Goal: Task Accomplishment & Management: Manage account settings

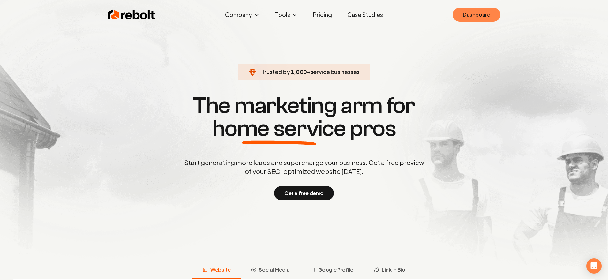
click at [492, 11] on link "Dashboard" at bounding box center [476, 15] width 48 height 14
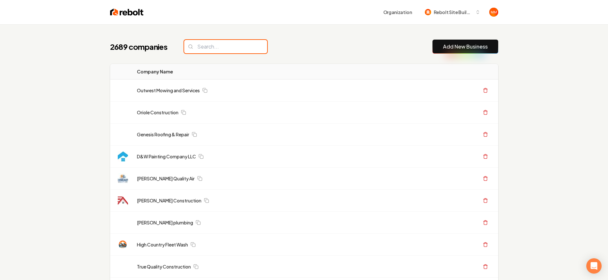
click at [221, 43] on input "search" at bounding box center [225, 46] width 83 height 13
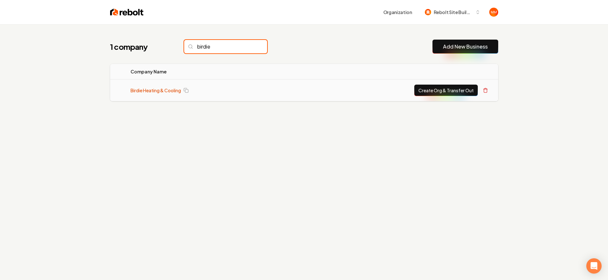
type input "birdie"
click at [144, 90] on link "Birdie Heating & Cooling" at bounding box center [155, 90] width 50 height 6
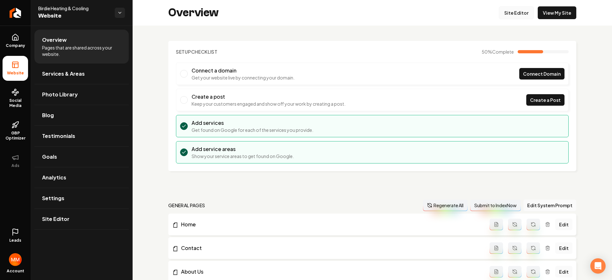
click at [511, 10] on link "Site Editor" at bounding box center [516, 12] width 35 height 13
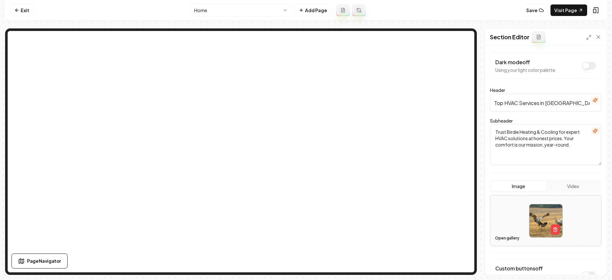
click at [505, 233] on button "Open gallery" at bounding box center [507, 238] width 29 height 10
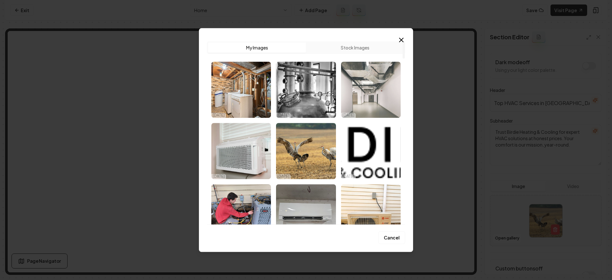
click at [371, 104] on img "Select image image_68eec10a5c7cd75eb85c506e.jpeg" at bounding box center [371, 90] width 60 height 56
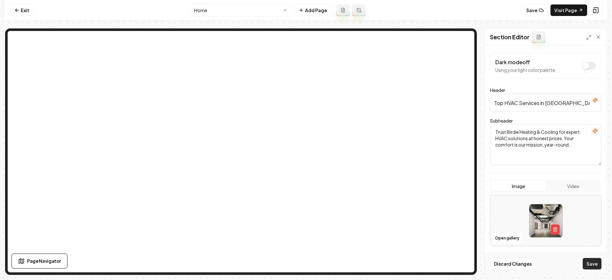
click at [589, 265] on button "Save" at bounding box center [592, 263] width 19 height 11
click at [24, 10] on link "Exit" at bounding box center [21, 9] width 23 height 11
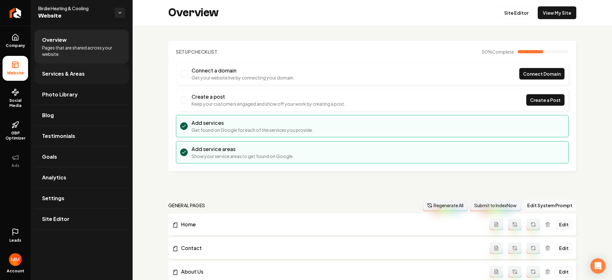
click at [97, 70] on link "Services & Areas" at bounding box center [81, 73] width 94 height 20
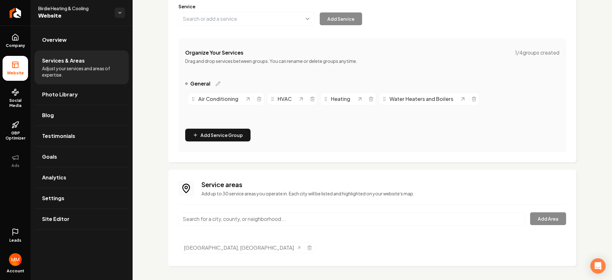
scroll to position [88, 0]
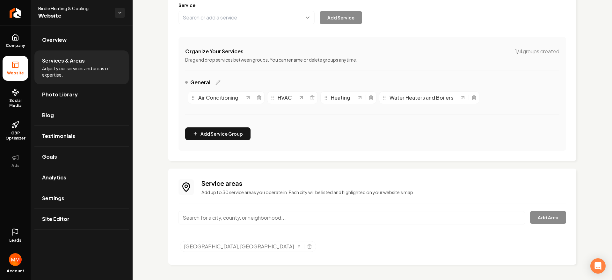
click at [249, 224] on input "Main content area" at bounding box center [352, 217] width 347 height 13
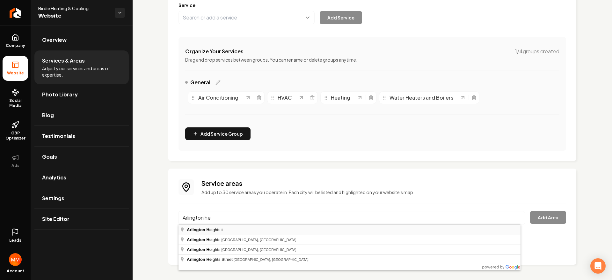
type input "[GEOGRAPHIC_DATA], [GEOGRAPHIC_DATA]"
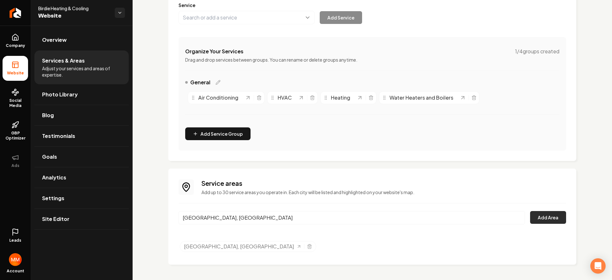
click at [540, 216] on button "Add Area" at bounding box center [548, 217] width 36 height 13
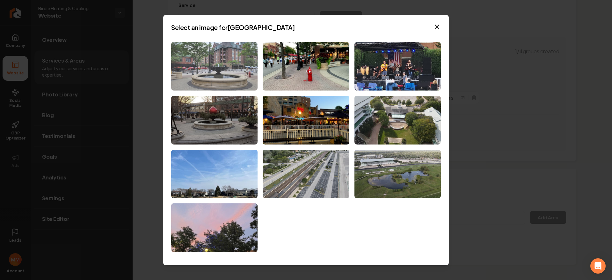
click at [228, 83] on img at bounding box center [214, 66] width 86 height 49
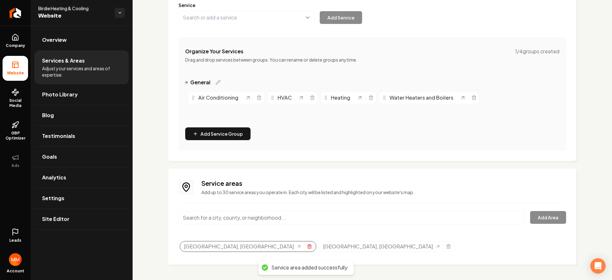
click at [309, 246] on line "Selected tags" at bounding box center [309, 246] width 0 height 1
click at [260, 215] on input "Main content area" at bounding box center [352, 217] width 347 height 13
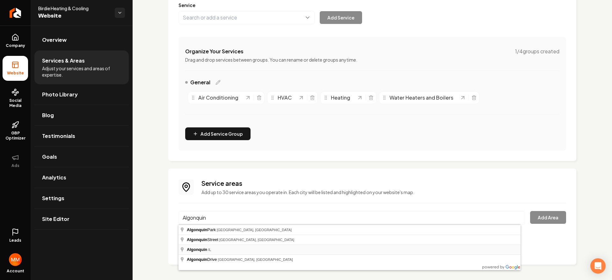
type input "Algonquin, [GEOGRAPHIC_DATA]"
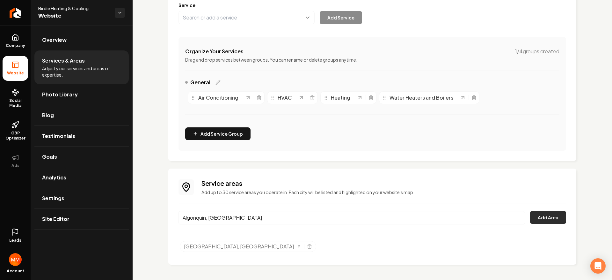
click at [545, 215] on button "Add Area" at bounding box center [548, 217] width 36 height 13
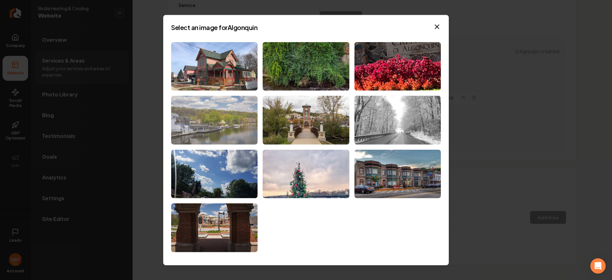
click at [230, 118] on img at bounding box center [214, 120] width 86 height 49
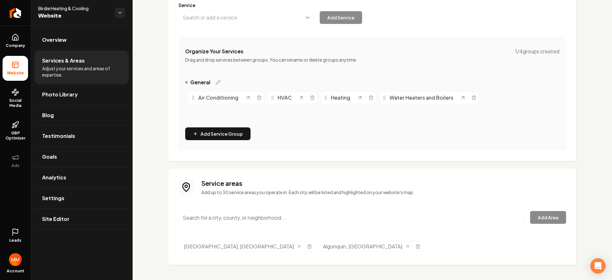
click at [284, 213] on input "Main content area" at bounding box center [352, 217] width 347 height 13
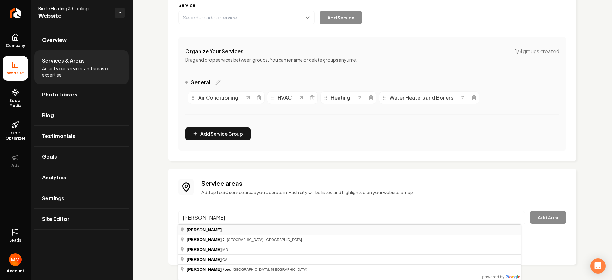
type input "[PERSON_NAME], [GEOGRAPHIC_DATA]"
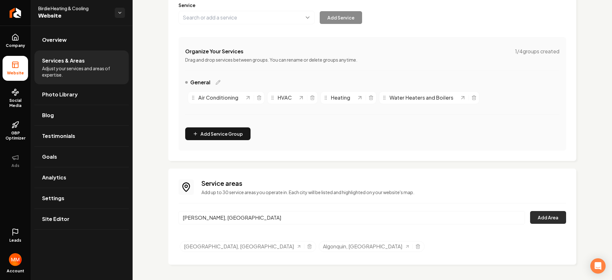
click at [551, 216] on button "Add Area" at bounding box center [548, 217] width 36 height 13
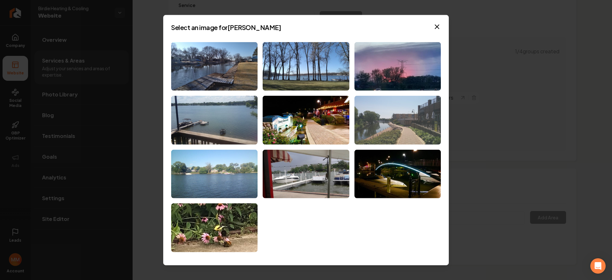
click at [396, 120] on img at bounding box center [398, 120] width 86 height 49
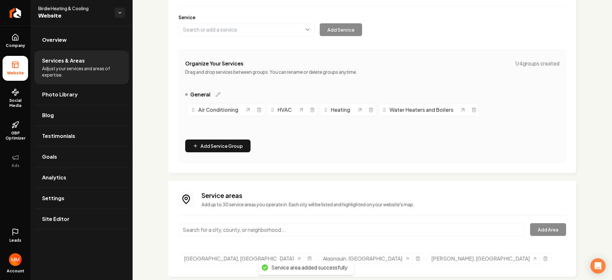
scroll to position [59, 0]
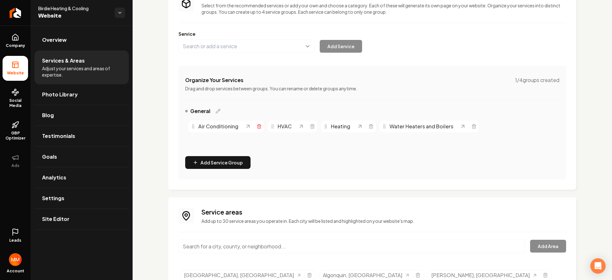
click at [259, 127] on icon "Main content area" at bounding box center [259, 126] width 5 height 5
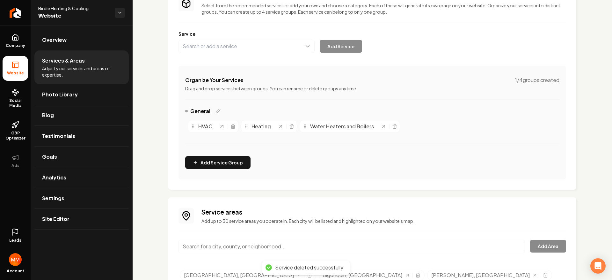
click at [236, 128] on div "HVAC" at bounding box center [213, 126] width 51 height 13
click at [234, 128] on icon "Main content area" at bounding box center [233, 127] width 3 height 4
click at [241, 128] on icon "Main content area" at bounding box center [238, 126] width 5 height 5
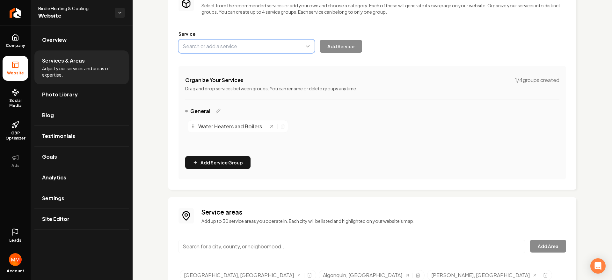
click at [230, 48] on button "Main content area" at bounding box center [247, 46] width 136 height 13
type input "A"
type input "i"
click at [239, 37] on div "Service Add Service" at bounding box center [373, 42] width 388 height 22
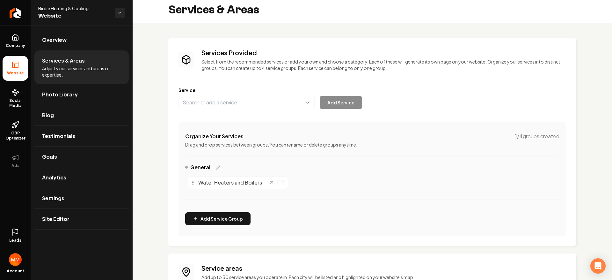
scroll to position [0, 0]
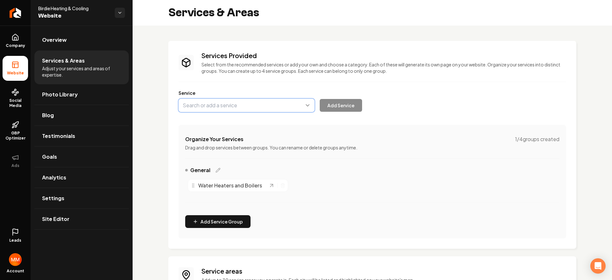
click at [255, 108] on button "Main content area" at bounding box center [247, 105] width 136 height 13
type input "A"
click at [281, 86] on div "Services Provided Select from the recommended services or add your own and choo…" at bounding box center [373, 144] width 388 height 187
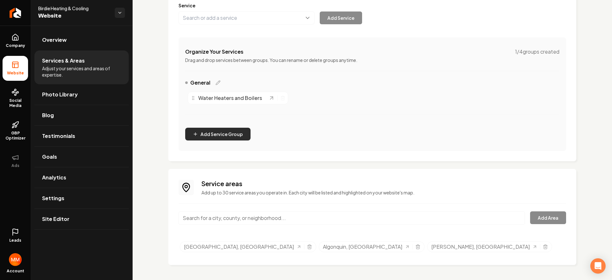
scroll to position [88, 0]
click at [238, 131] on button "Add Service Group" at bounding box center [217, 133] width 65 height 13
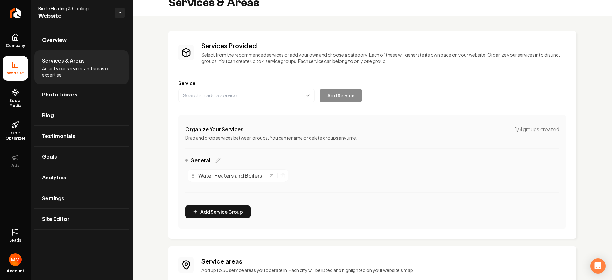
scroll to position [0, 0]
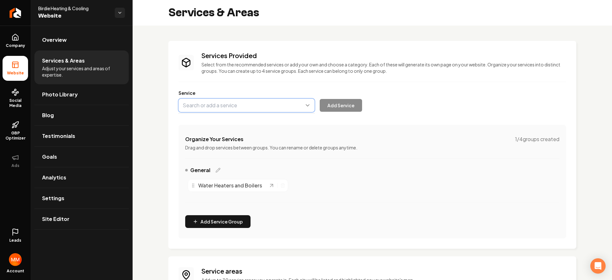
click at [243, 108] on button "Main content area" at bounding box center [247, 105] width 136 height 13
type input "Ac Installation"
click at [189, 106] on button "Main content area" at bounding box center [247, 105] width 136 height 13
type input "A/C Repair"
click at [346, 110] on button "Add Service" at bounding box center [341, 105] width 42 height 13
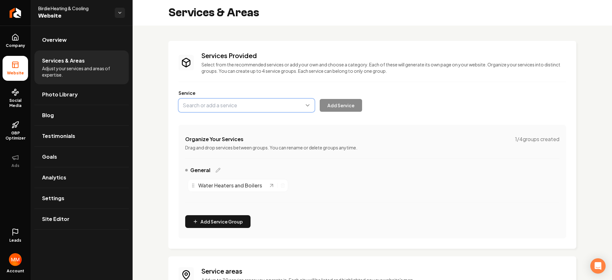
click at [260, 105] on button "Main content area" at bounding box center [247, 105] width 136 height 13
type input "A/C Installation"
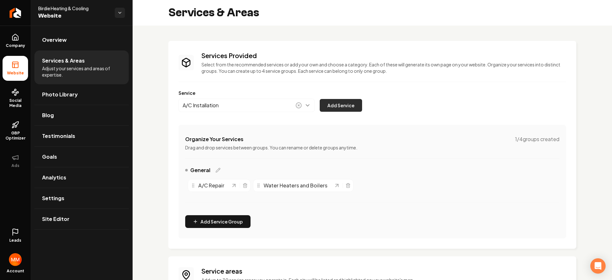
click at [331, 107] on button "Add Service" at bounding box center [341, 105] width 42 height 13
click at [252, 109] on button "Main content area" at bounding box center [247, 105] width 136 height 13
type input "A/C Maintenance"
click at [338, 108] on button "Add Service" at bounding box center [341, 105] width 42 height 13
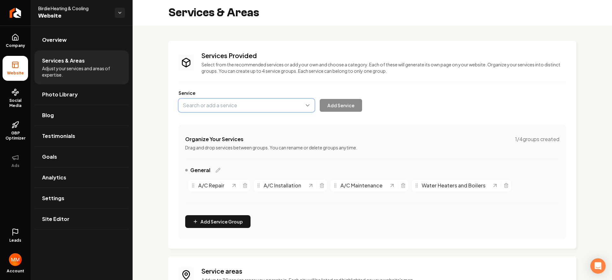
click at [266, 100] on button "Main content area" at bounding box center [247, 105] width 136 height 13
type input "Indoor Air Quality Asseesments"
click at [122, 91] on div "Company Website Social Media GBP Optimizer Ads Leads Account Birdie Heating & C…" at bounding box center [306, 140] width 612 height 280
click at [172, 60] on div "Services Provided Select from the recommended services or add your own and choo…" at bounding box center [372, 145] width 408 height 208
click at [84, 47] on link "Overview" at bounding box center [81, 40] width 94 height 20
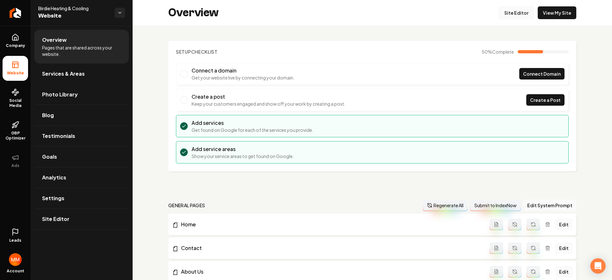
click at [517, 13] on link "Site Editor" at bounding box center [516, 12] width 35 height 13
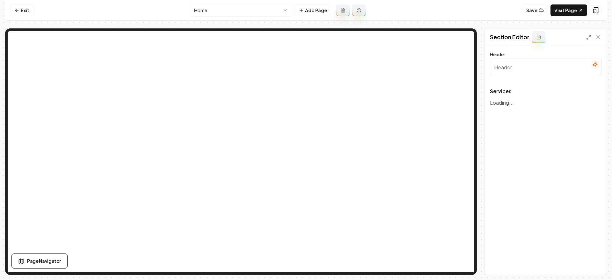
type input "Our Expert HVAC Services"
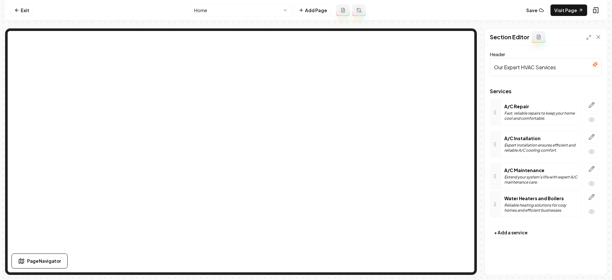
drag, startPoint x: 495, startPoint y: 107, endPoint x: 494, endPoint y: 203, distance: 95.4
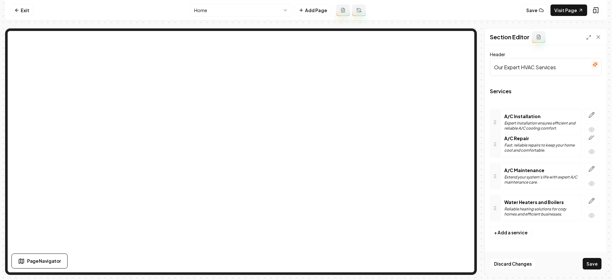
drag, startPoint x: 496, startPoint y: 134, endPoint x: 496, endPoint y: 115, distance: 18.8
click at [593, 267] on button "Save" at bounding box center [592, 263] width 19 height 11
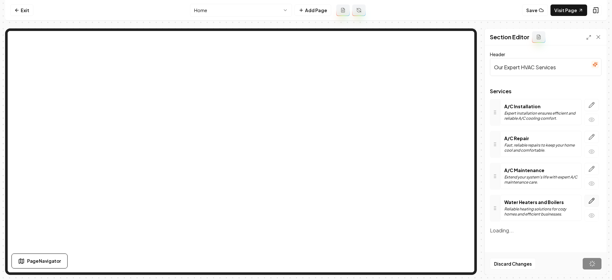
click at [588, 200] on button "button" at bounding box center [592, 201] width 15 height 12
click at [594, 201] on icon "button" at bounding box center [592, 200] width 6 height 6
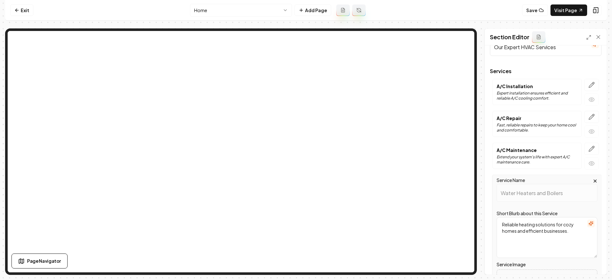
scroll to position [118, 0]
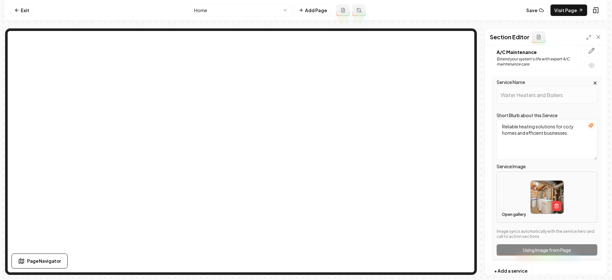
click at [513, 212] on button "Open gallery" at bounding box center [514, 214] width 29 height 10
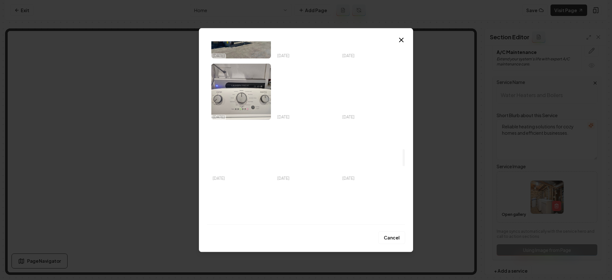
scroll to position [1166, 0]
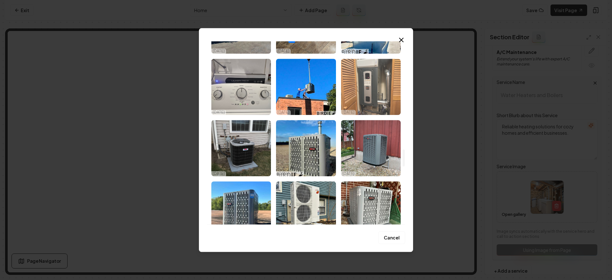
click at [380, 105] on img "Select image image_68eec0655c7cd75eb858124e.jpeg" at bounding box center [371, 87] width 60 height 56
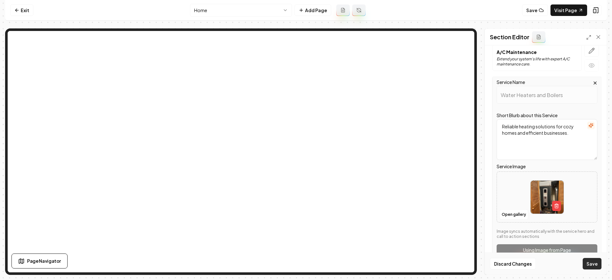
click at [597, 266] on button "Save" at bounding box center [592, 263] width 19 height 11
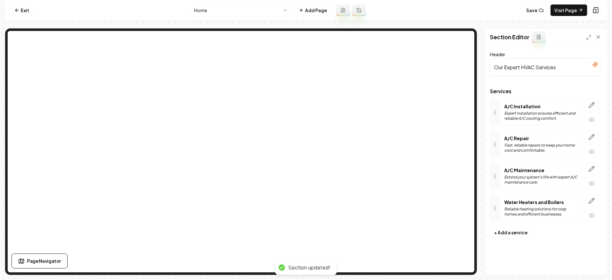
scroll to position [0, 0]
click at [589, 105] on icon "button" at bounding box center [592, 105] width 6 height 6
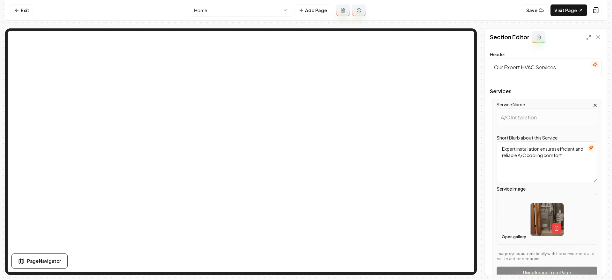
click at [507, 234] on button "Open gallery" at bounding box center [514, 237] width 29 height 10
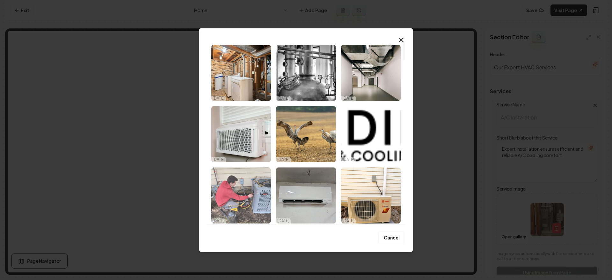
scroll to position [18, 0]
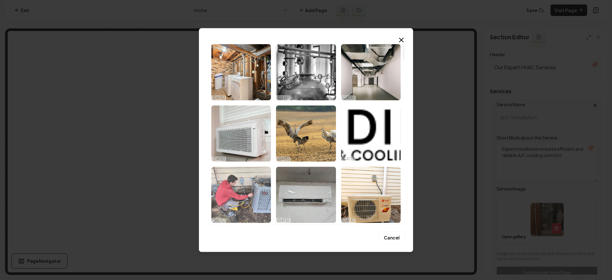
click at [251, 189] on img "Select image image_68eec06a5c7cd75eb8583535.jpeg" at bounding box center [241, 195] width 60 height 56
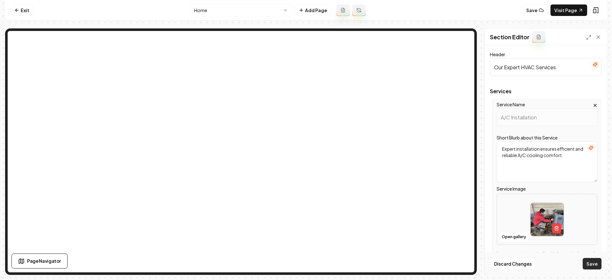
click at [599, 264] on button "Save" at bounding box center [592, 263] width 19 height 11
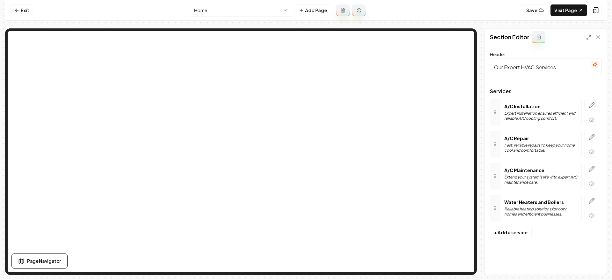
click at [593, 168] on icon "button" at bounding box center [591, 168] width 5 height 5
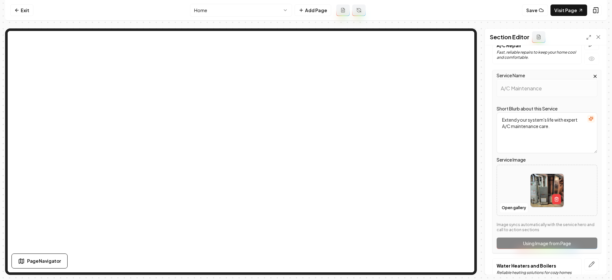
scroll to position [93, 0]
click at [518, 209] on button "Open gallery" at bounding box center [514, 207] width 29 height 10
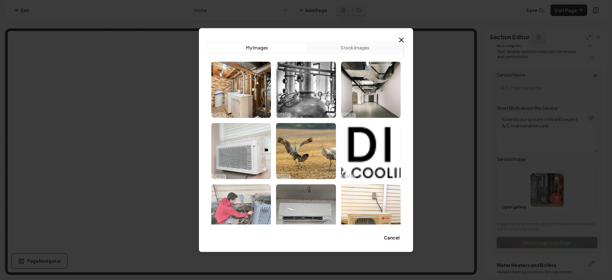
click at [254, 203] on img "Select image image_68eec06a5c7cd75eb8583535.jpeg" at bounding box center [241, 212] width 60 height 56
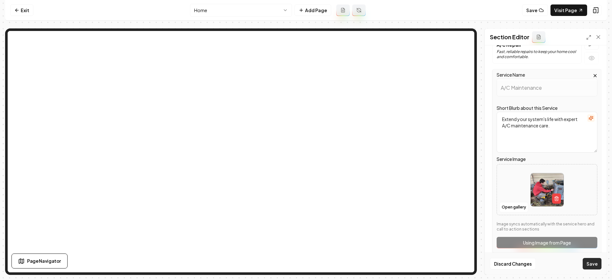
click at [593, 261] on button "Save" at bounding box center [592, 263] width 19 height 11
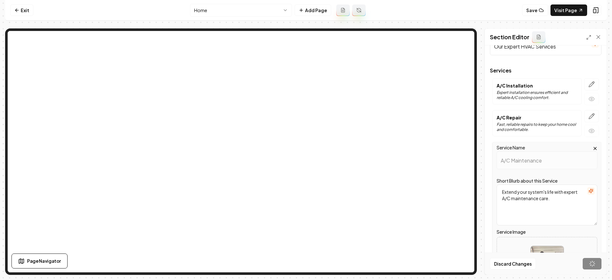
scroll to position [0, 0]
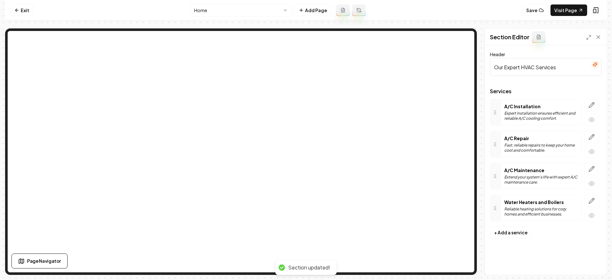
click at [586, 106] on button "button" at bounding box center [592, 105] width 15 height 12
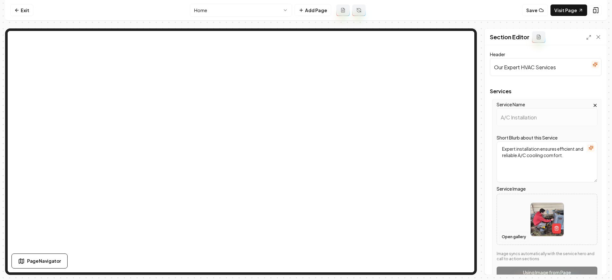
click at [514, 232] on button "Open gallery" at bounding box center [514, 237] width 29 height 10
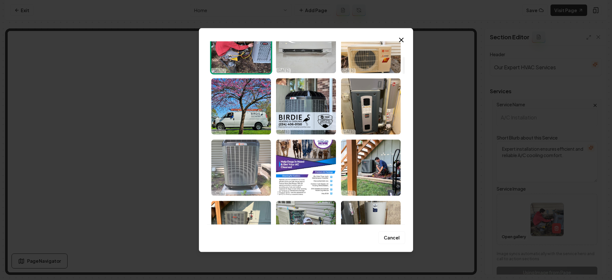
scroll to position [167, 0]
click at [229, 174] on img "Select image image_68eec0655c7cd75eb8581526.jpeg" at bounding box center [241, 167] width 60 height 56
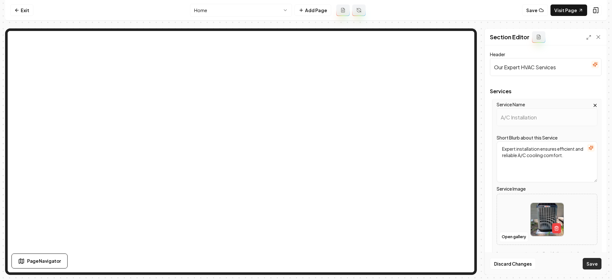
click at [587, 260] on button "Save" at bounding box center [592, 263] width 19 height 11
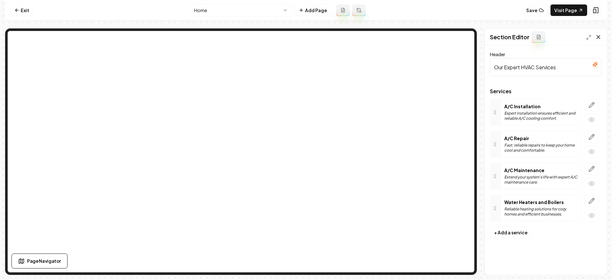
click at [599, 36] on icon at bounding box center [598, 36] width 3 height 3
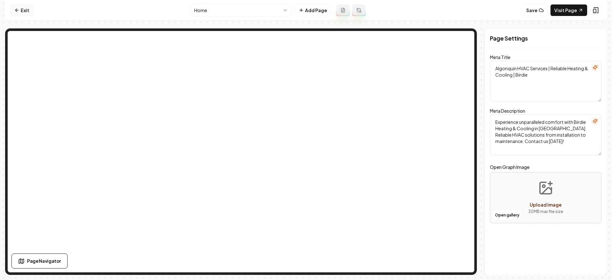
click at [28, 12] on link "Exit" at bounding box center [21, 9] width 23 height 11
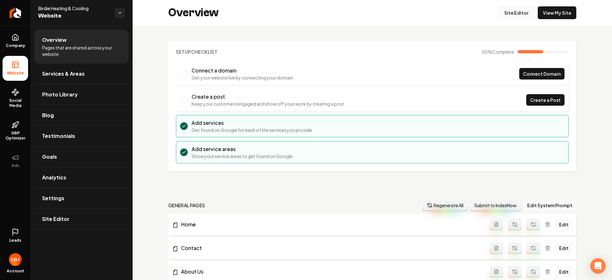
click at [517, 12] on link "Site Editor" at bounding box center [516, 12] width 35 height 13
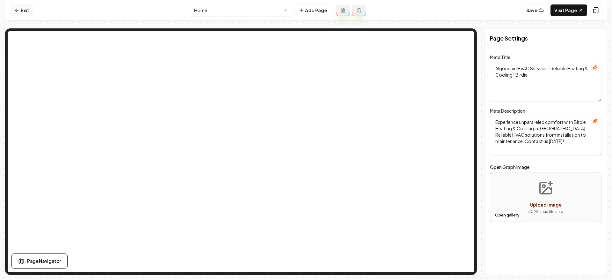
click at [25, 11] on link "Exit" at bounding box center [21, 9] width 23 height 11
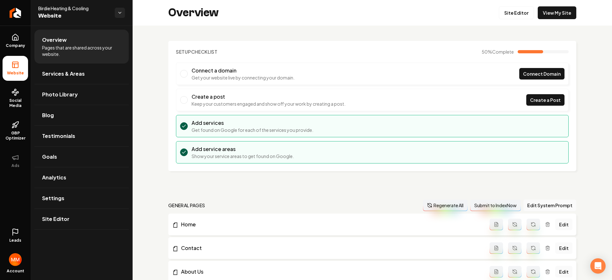
click at [547, 20] on div "Overview Site Editor View My Site" at bounding box center [373, 13] width 480 height 26
click at [548, 18] on link "View My Site" at bounding box center [557, 12] width 39 height 13
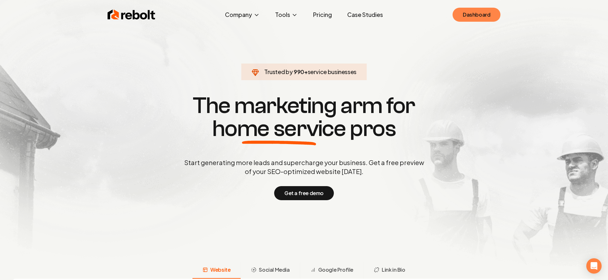
click at [478, 12] on link "Dashboard" at bounding box center [476, 15] width 48 height 14
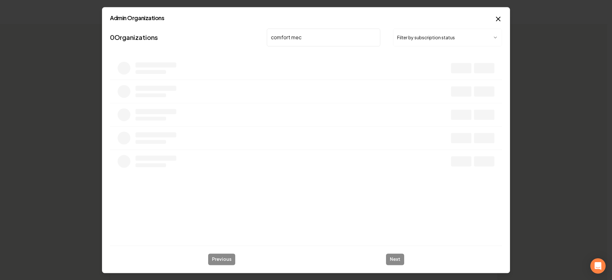
type input "comfort mecha"
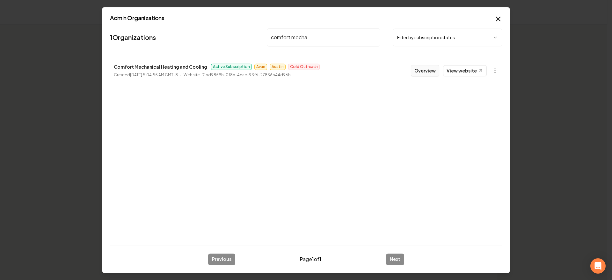
click at [418, 71] on button "Overview" at bounding box center [425, 70] width 28 height 11
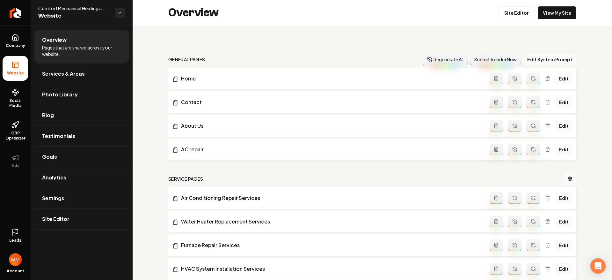
click at [12, 240] on span "Leads" at bounding box center [15, 240] width 12 height 5
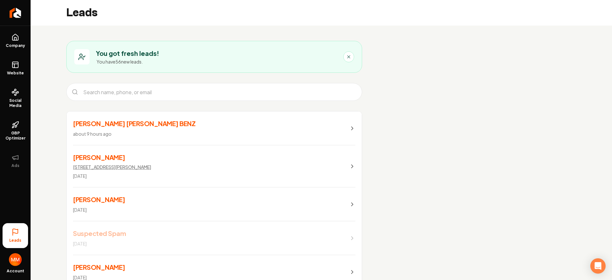
click at [236, 139] on link "LISA ANNE BENZ about 9 hours ago" at bounding box center [214, 128] width 295 height 34
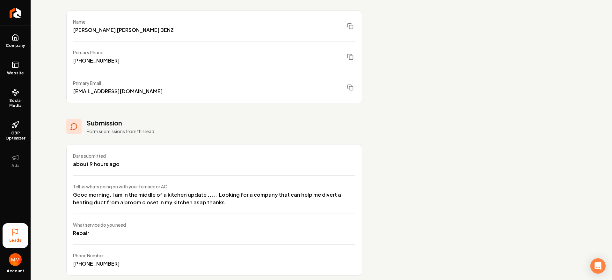
scroll to position [104, 0]
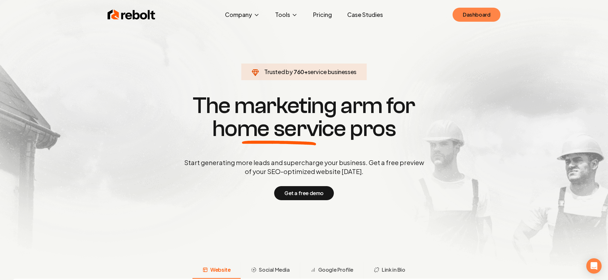
click at [470, 18] on link "Dashboard" at bounding box center [476, 15] width 48 height 14
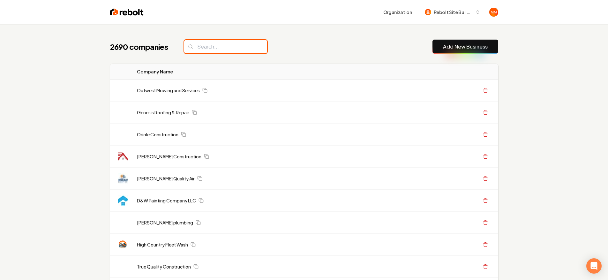
click at [227, 52] on input "search" at bounding box center [225, 46] width 83 height 13
click at [229, 51] on input "search" at bounding box center [225, 46] width 83 height 13
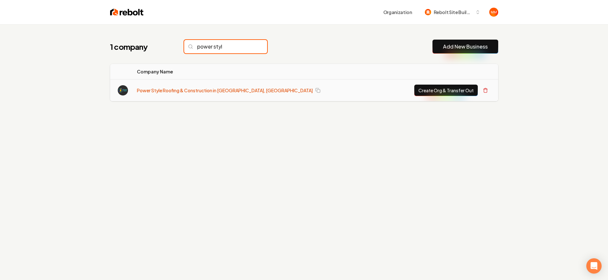
type input "power styl"
click at [215, 91] on link "Power Style Roofing & Construction in [GEOGRAPHIC_DATA], [GEOGRAPHIC_DATA]" at bounding box center [225, 90] width 176 height 6
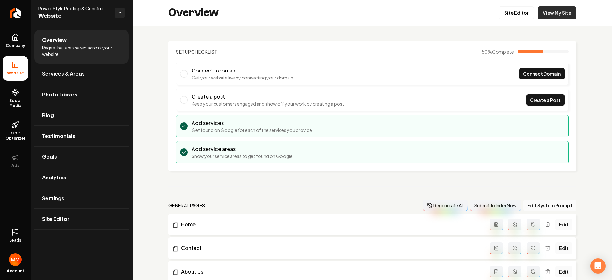
click at [549, 17] on link "View My Site" at bounding box center [557, 12] width 39 height 13
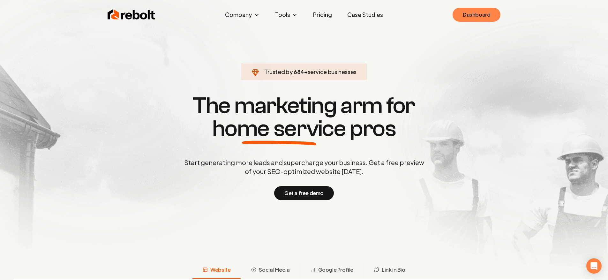
click at [483, 19] on link "Dashboard" at bounding box center [476, 15] width 48 height 14
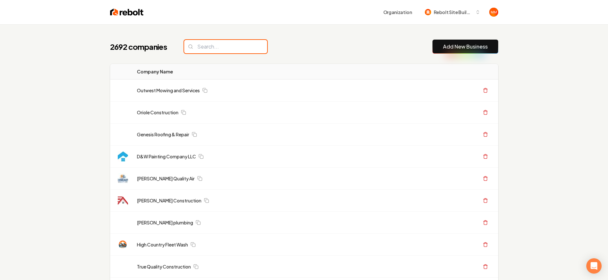
click at [217, 48] on input "search" at bounding box center [225, 46] width 83 height 13
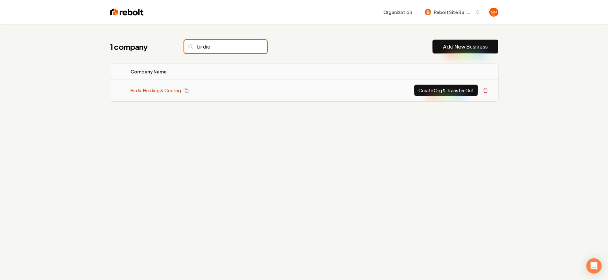
type input "birdie"
click at [159, 90] on link "Birdie Heating & Cooling" at bounding box center [155, 90] width 50 height 6
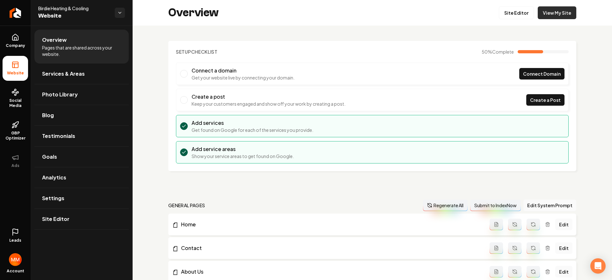
click at [548, 14] on link "View My Site" at bounding box center [557, 12] width 39 height 13
